Goal: Information Seeking & Learning: Learn about a topic

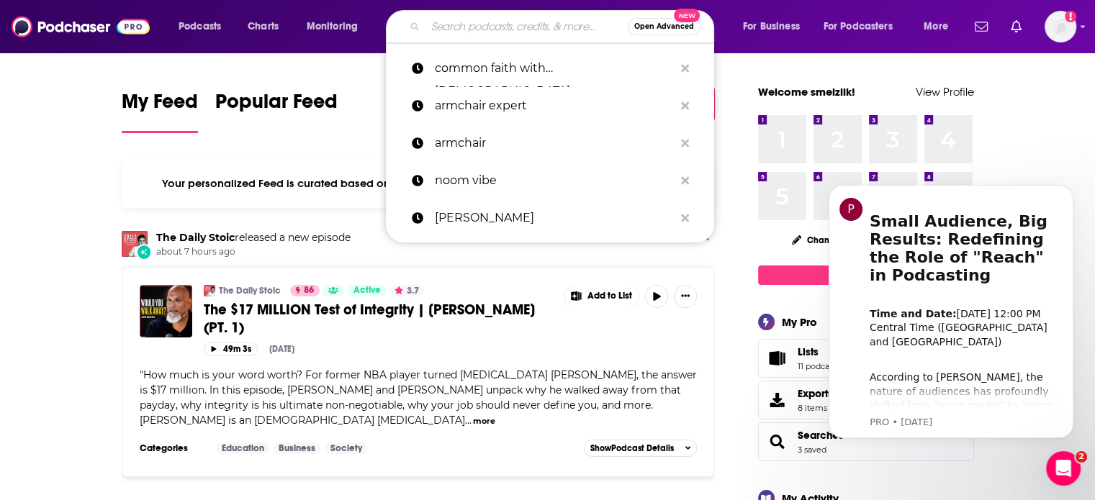
click at [488, 22] on input "Search podcasts, credits, & more..." at bounding box center [526, 26] width 202 height 23
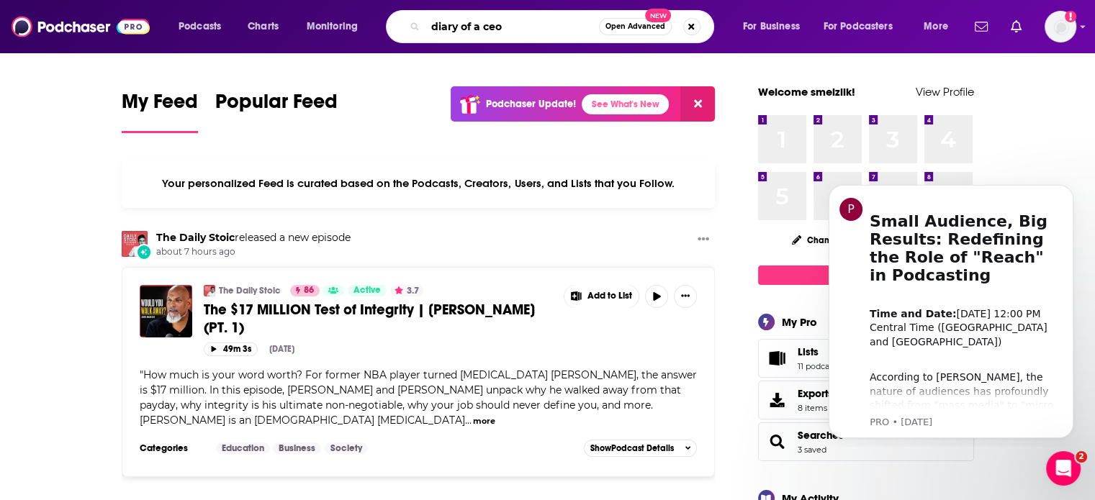
type input "diary of a ceo"
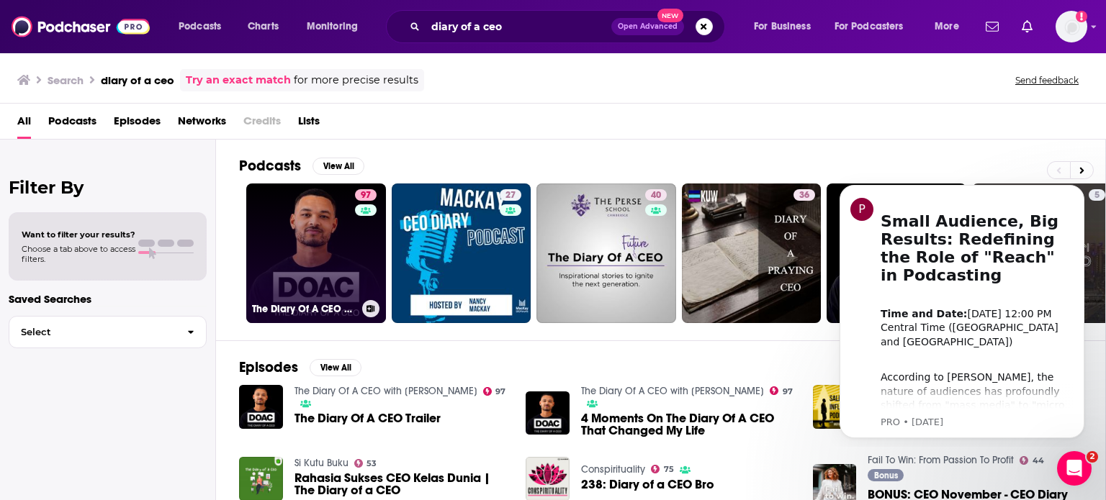
click at [344, 260] on link "97 The Diary Of A CEO with [PERSON_NAME]" at bounding box center [316, 254] width 140 height 140
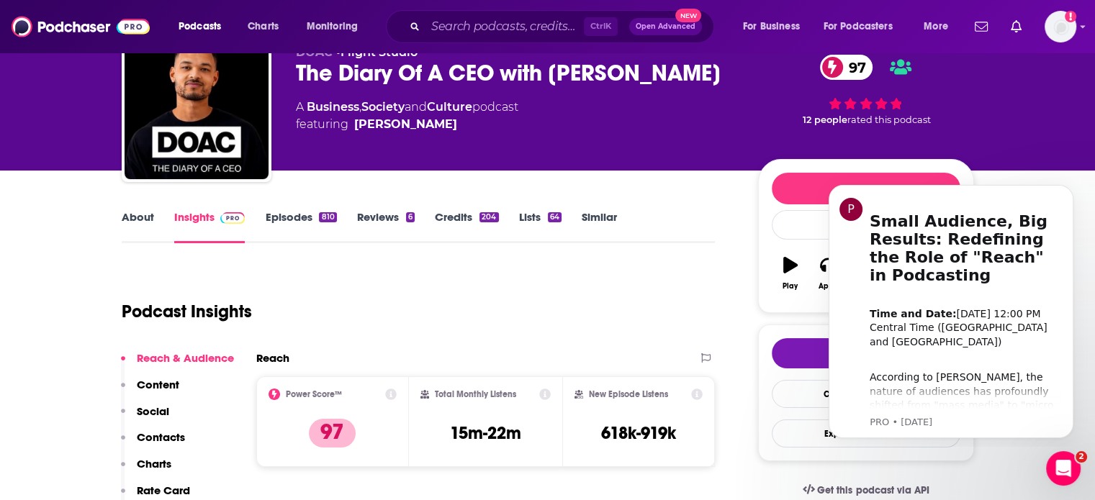
scroll to position [86, 0]
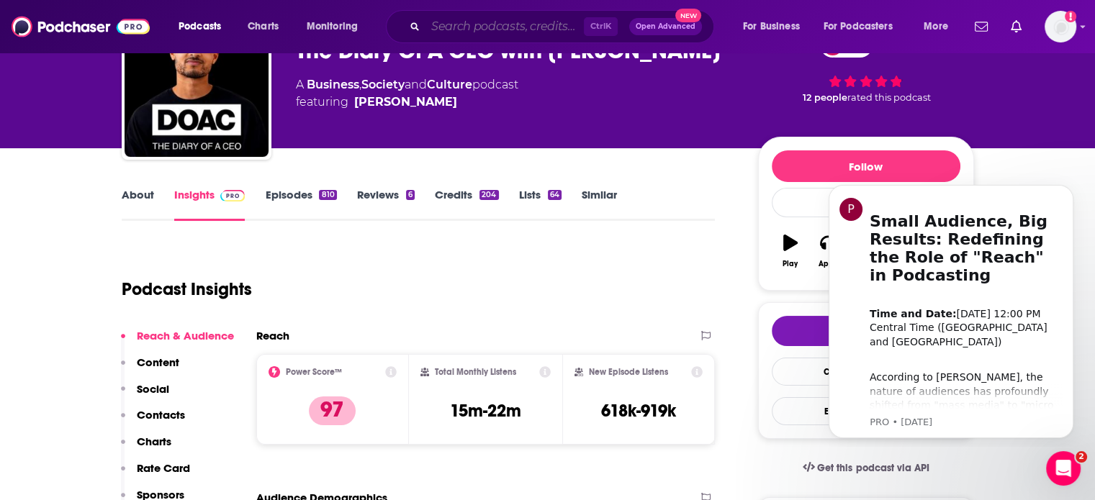
click at [429, 31] on input "Search podcasts, credits, & more..." at bounding box center [504, 26] width 158 height 23
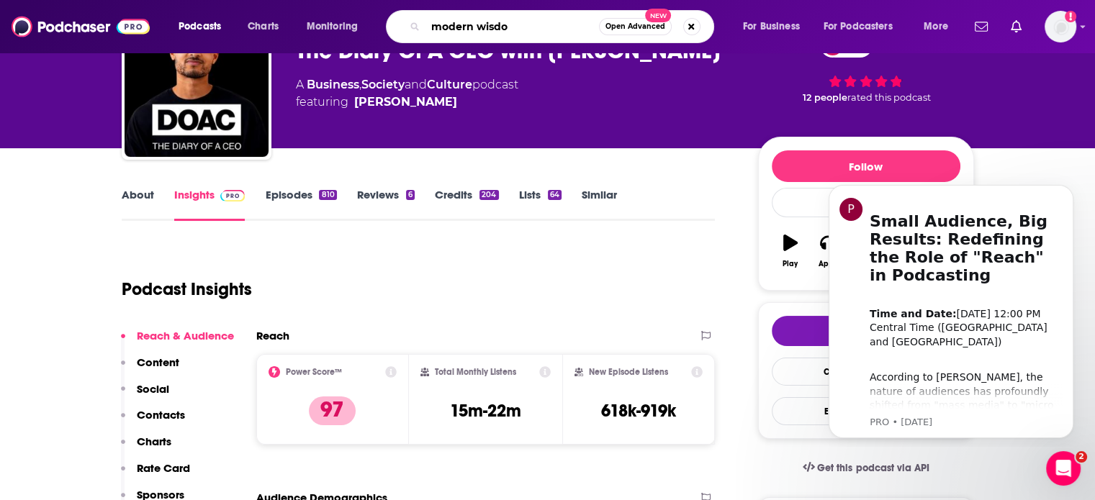
type input "modern wisdom"
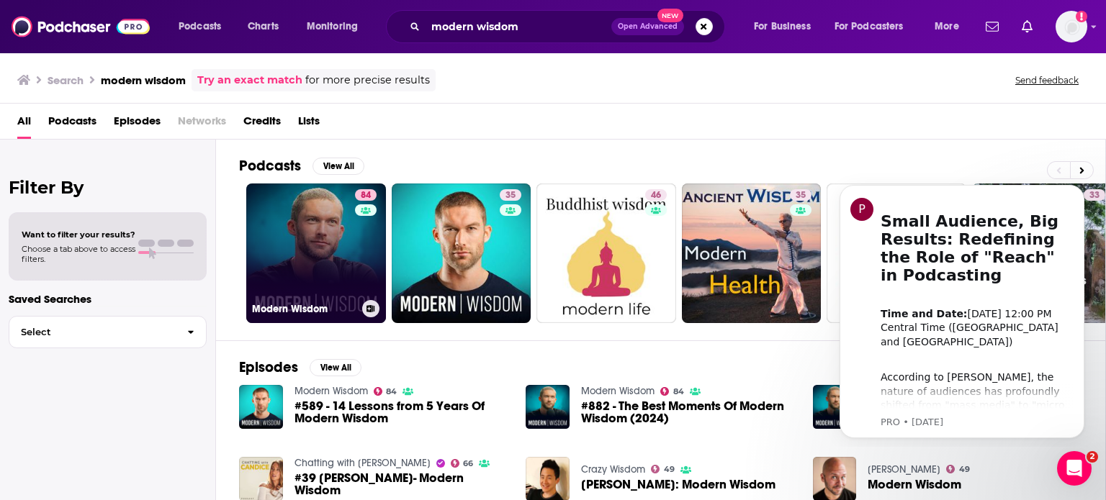
click at [298, 270] on link "84 Modern Wisdom" at bounding box center [316, 254] width 140 height 140
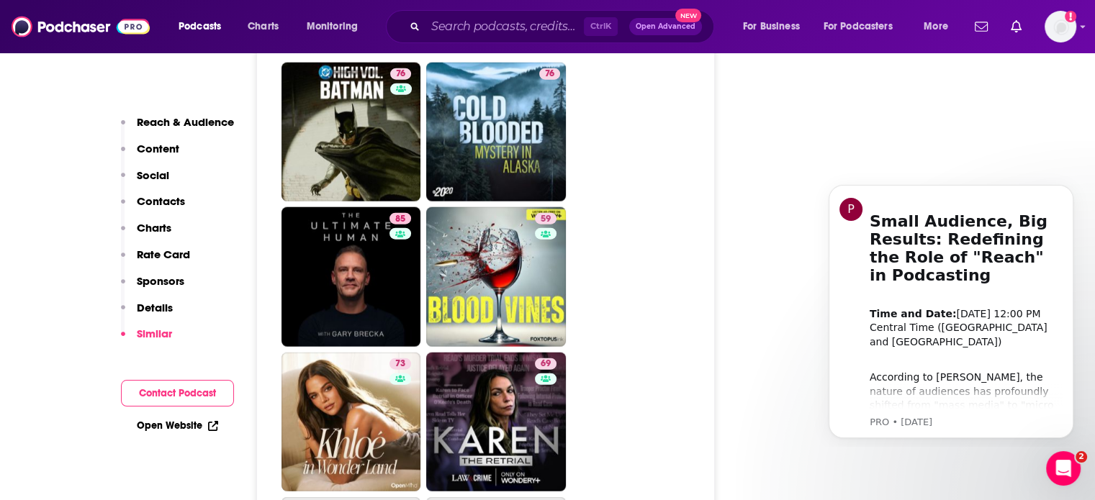
scroll to position [3559, 0]
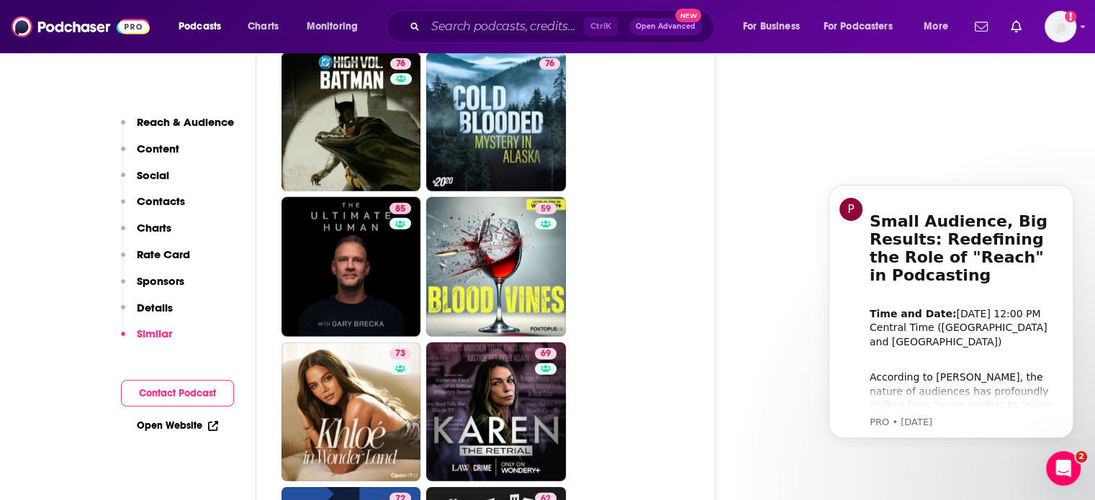
click at [652, 166] on ul "91 85 73 83 76 75 81 81 73 84 81 76 76 85 59 73 69 72 62 66 62 53 85" at bounding box center [493, 49] width 425 height 1735
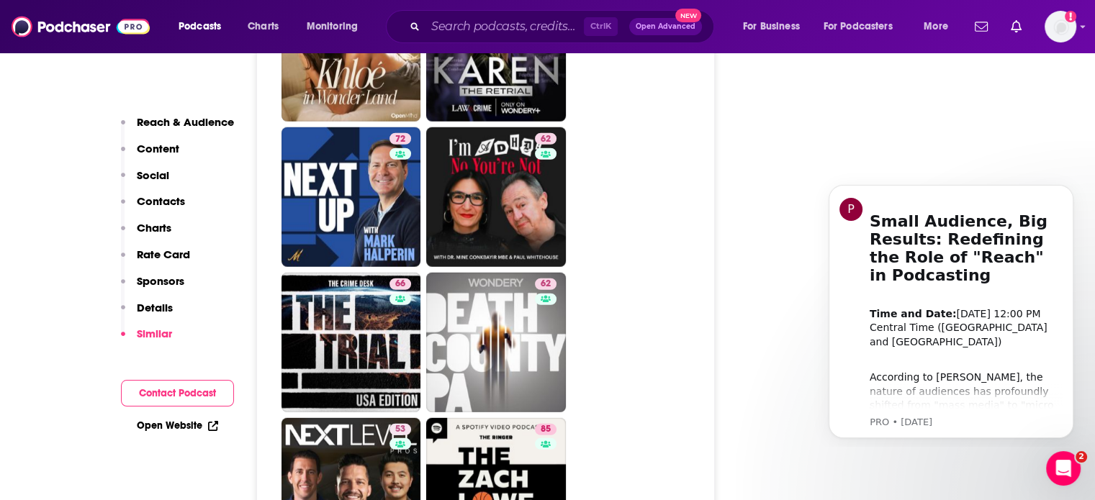
scroll to position [3996, 0]
